Goal: Information Seeking & Learning: Learn about a topic

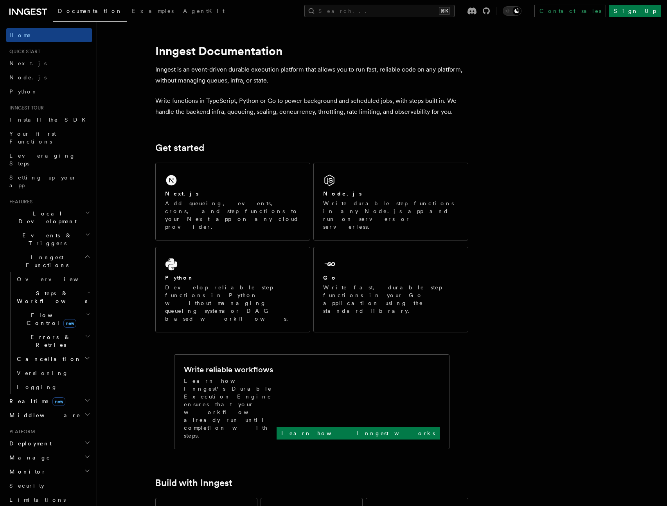
click at [57, 436] on h2 "Deployment" at bounding box center [49, 443] width 86 height 14
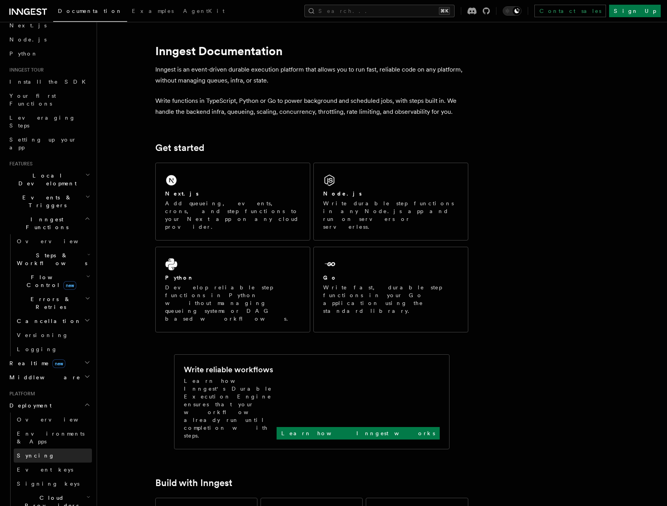
scroll to position [38, 0]
click at [69, 412] on link "Overview" at bounding box center [53, 419] width 78 height 14
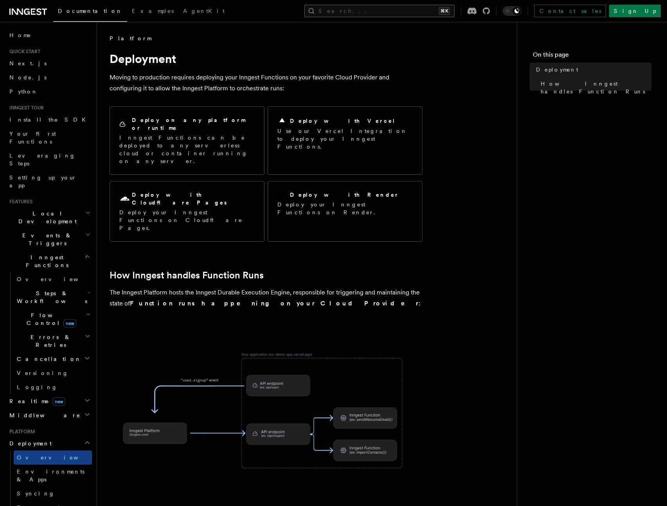
click at [391, 9] on button "Search... ⌘K" at bounding box center [379, 11] width 150 height 13
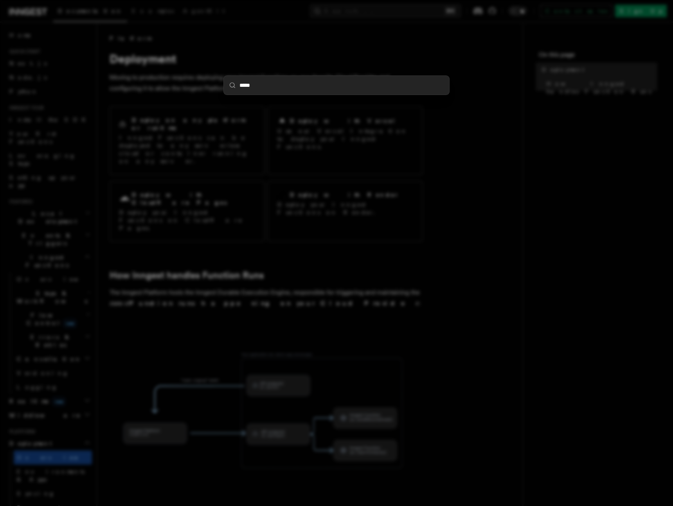
type input "******"
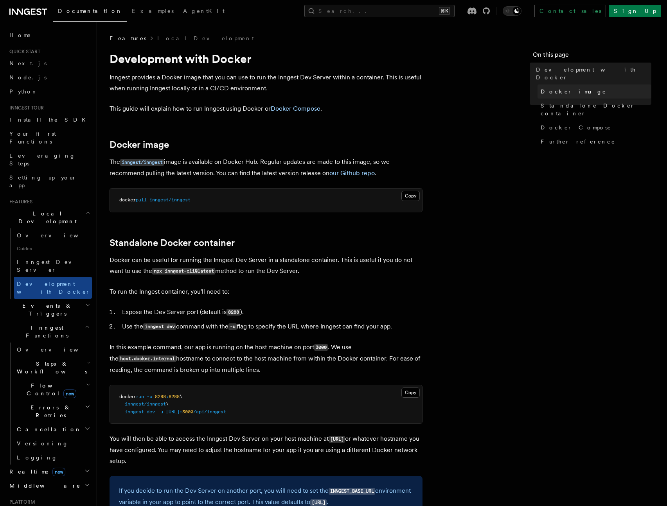
click at [554, 88] on span "Docker image" at bounding box center [573, 92] width 66 height 8
click at [24, 79] on span "Node.js" at bounding box center [27, 77] width 37 height 6
